Goal: Find specific page/section: Find specific page/section

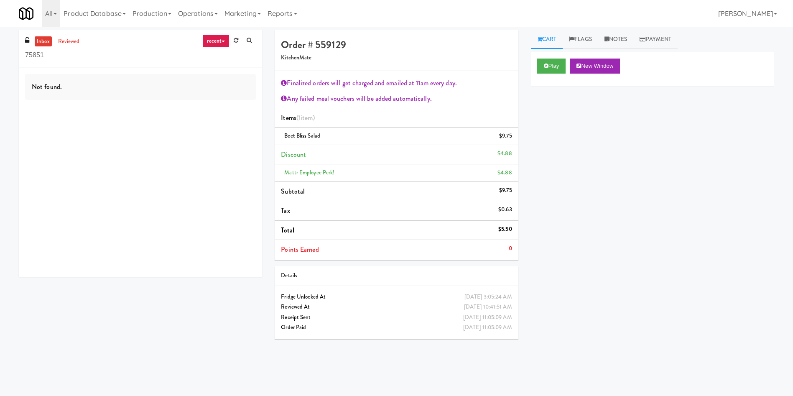
drag, startPoint x: 51, startPoint y: 58, endPoint x: 0, endPoint y: 59, distance: 51.4
click at [0, 59] on div "inbox reviewed recent all unclear take inventory issue suspicious failed recent…" at bounding box center [396, 198] width 793 height 336
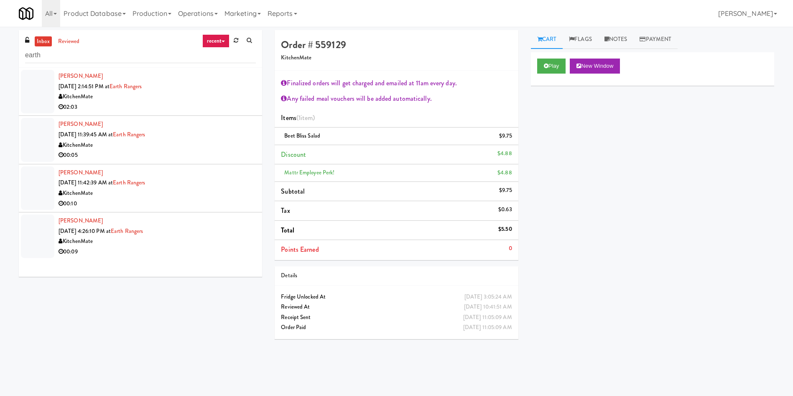
type input "earth"
click at [33, 87] on div at bounding box center [37, 91] width 33 height 43
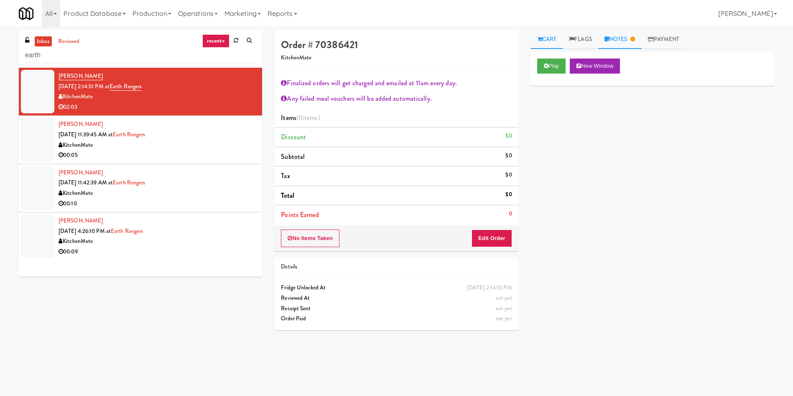
click at [619, 39] on link "Notes" at bounding box center [619, 39] width 43 height 19
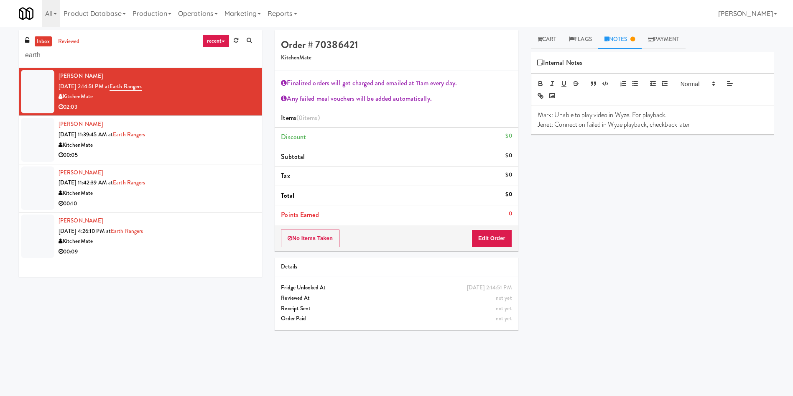
click at [647, 183] on div "Play New Window Primary Flag Clear Flag if unable to determine what was taken o…" at bounding box center [652, 209] width 243 height 314
click at [608, 302] on div "Play New Window Primary Flag Clear Flag if unable to determine what was taken o…" at bounding box center [652, 209] width 243 height 314
click at [567, 224] on div "Play New Window Primary Flag Clear Flag if unable to determine what was taken o…" at bounding box center [652, 209] width 243 height 314
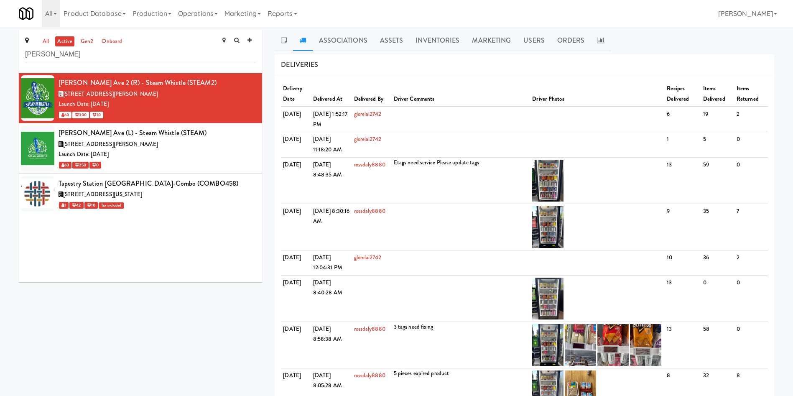
click at [86, 281] on div "[PERSON_NAME] Ave 2 (R) - Steam Whistle (STEAM2) [STREET_ADDRESS][PERSON_NAME] …" at bounding box center [140, 177] width 243 height 209
